Goal: Transaction & Acquisition: Purchase product/service

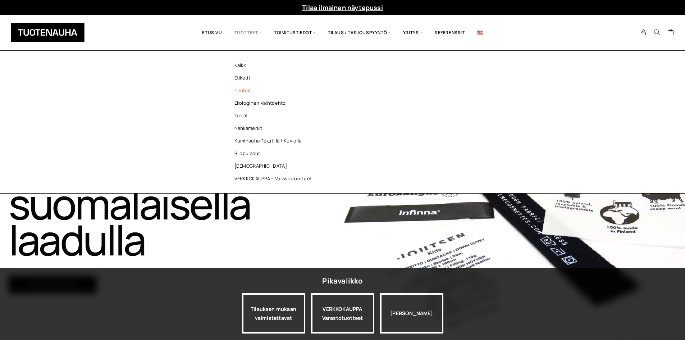
click at [248, 91] on link "Nauhat" at bounding box center [275, 90] width 104 height 13
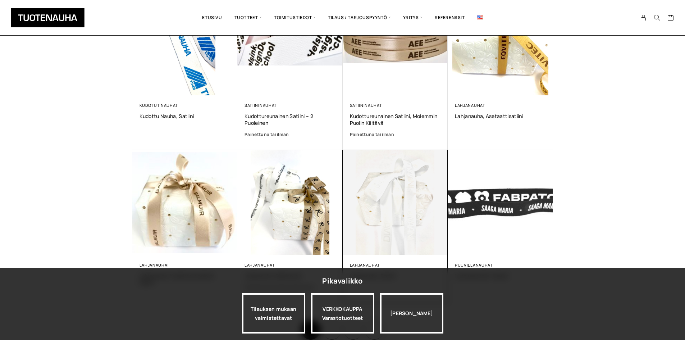
scroll to position [360, 0]
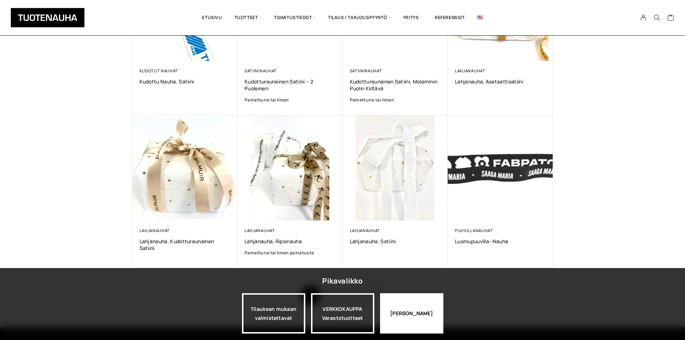
click at [423, 321] on div "[PERSON_NAME]" at bounding box center [411, 313] width 63 height 40
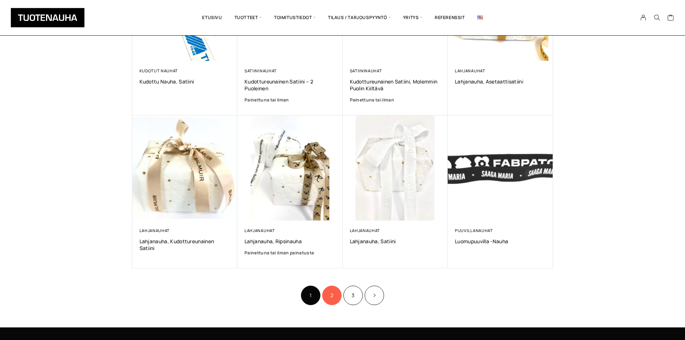
click at [331, 292] on link "2" at bounding box center [331, 295] width 19 height 19
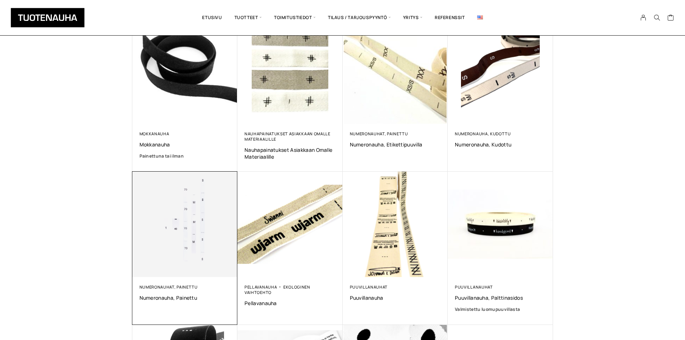
scroll to position [180, 0]
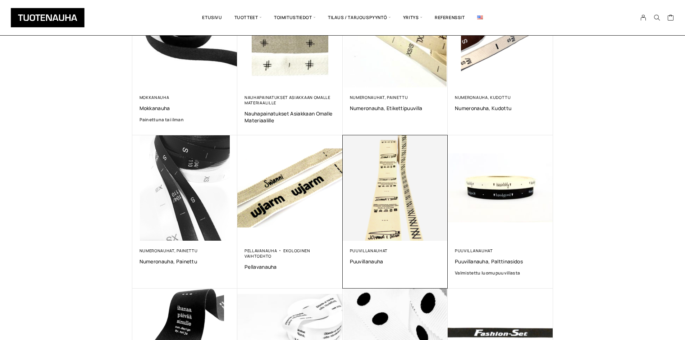
click at [379, 207] on img at bounding box center [395, 187] width 105 height 105
